Goal: Navigation & Orientation: Find specific page/section

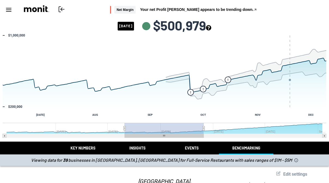
scroll to position [495, 0]
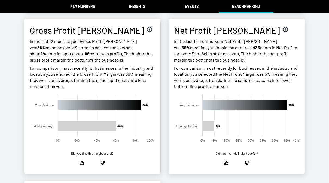
click at [166, 130] on div "Rent Expense Ratio In the last 12 months, on average, your rent as a share of a…" at bounding box center [164, 21] width 327 height 605
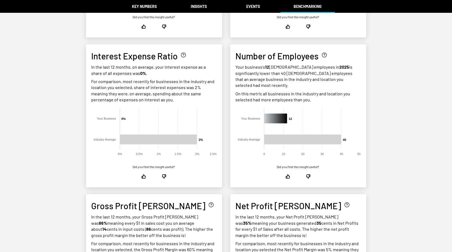
scroll to position [0, 0]
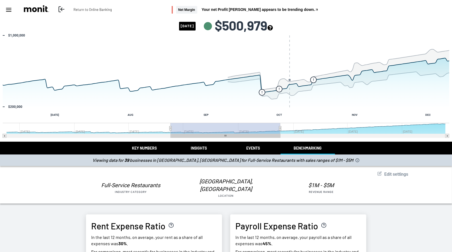
click at [61, 7] on icon at bounding box center [61, 9] width 7 height 7
